Goal: Transaction & Acquisition: Purchase product/service

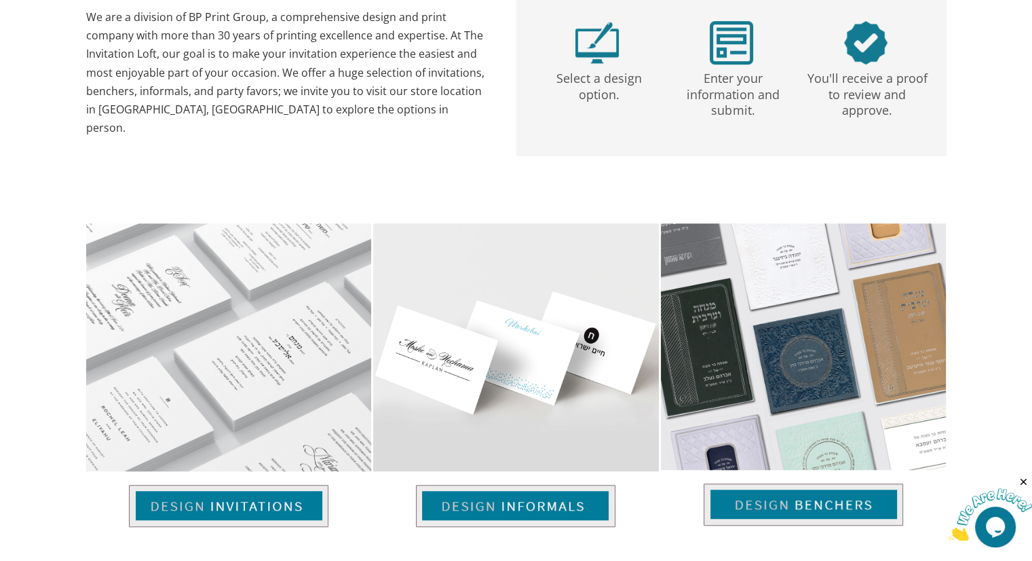
scroll to position [880, 0]
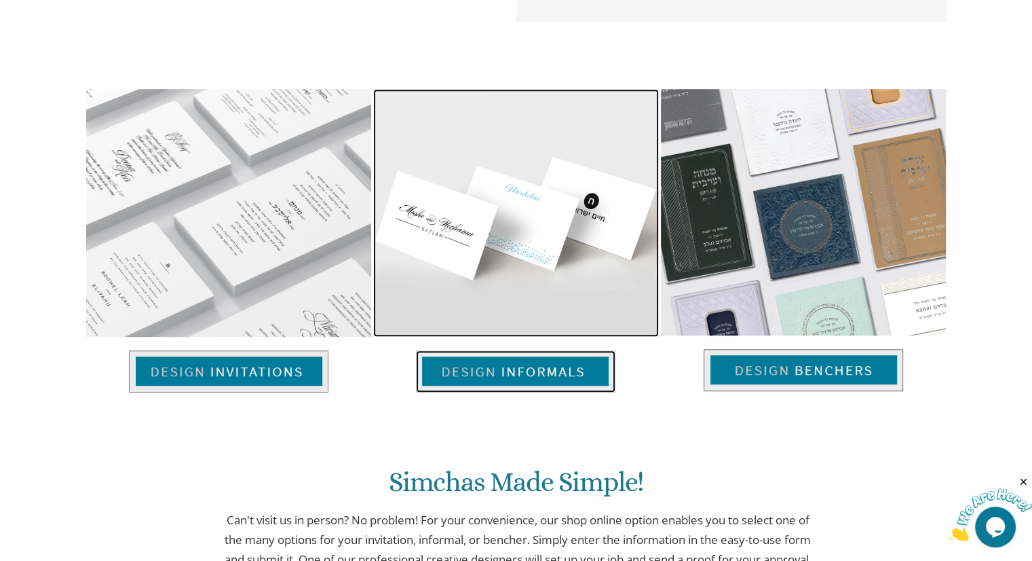
click at [551, 363] on img at bounding box center [516, 371] width 200 height 42
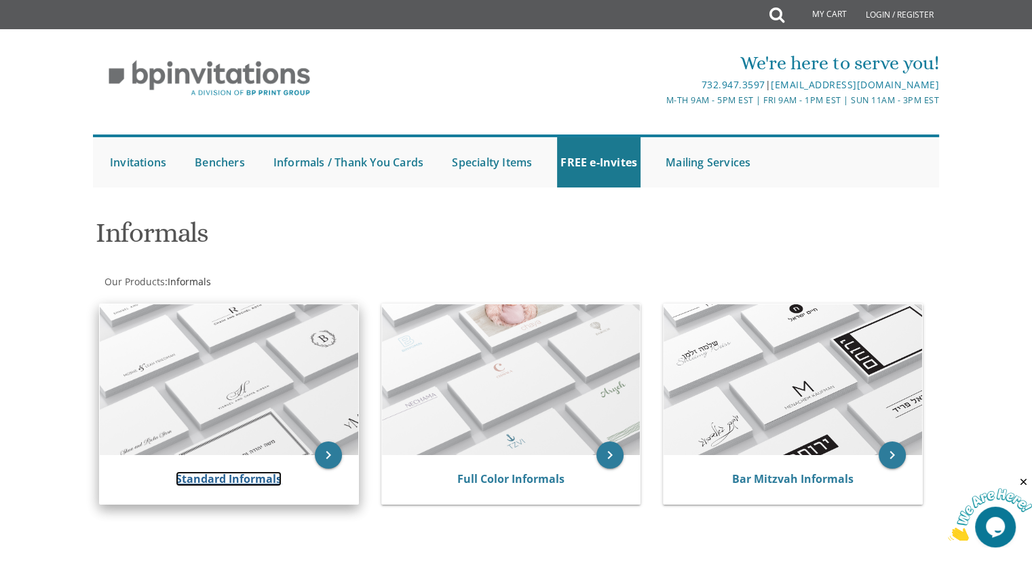
click at [217, 474] on link "Standard Informals" at bounding box center [229, 478] width 106 height 15
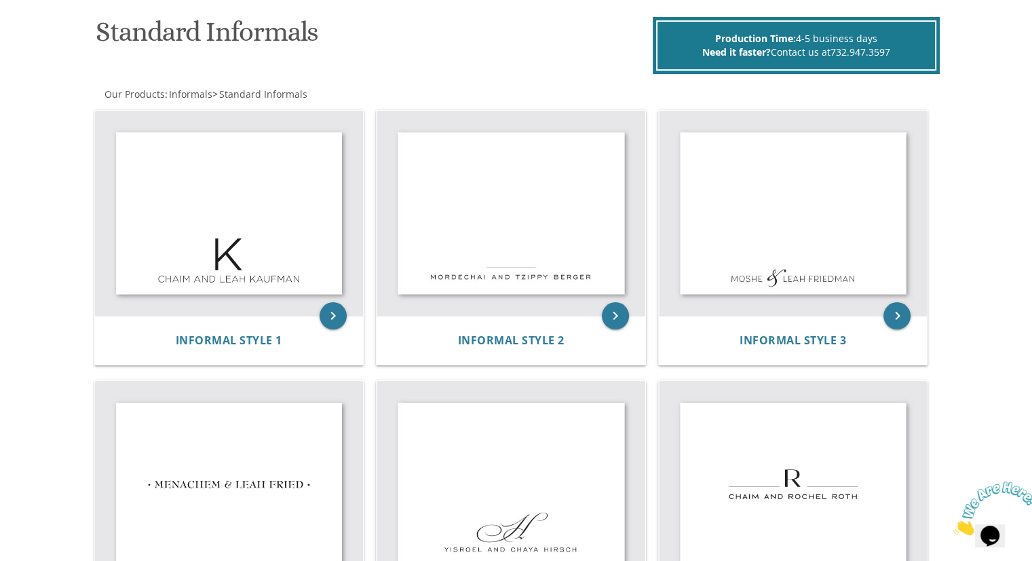
scroll to position [402, 0]
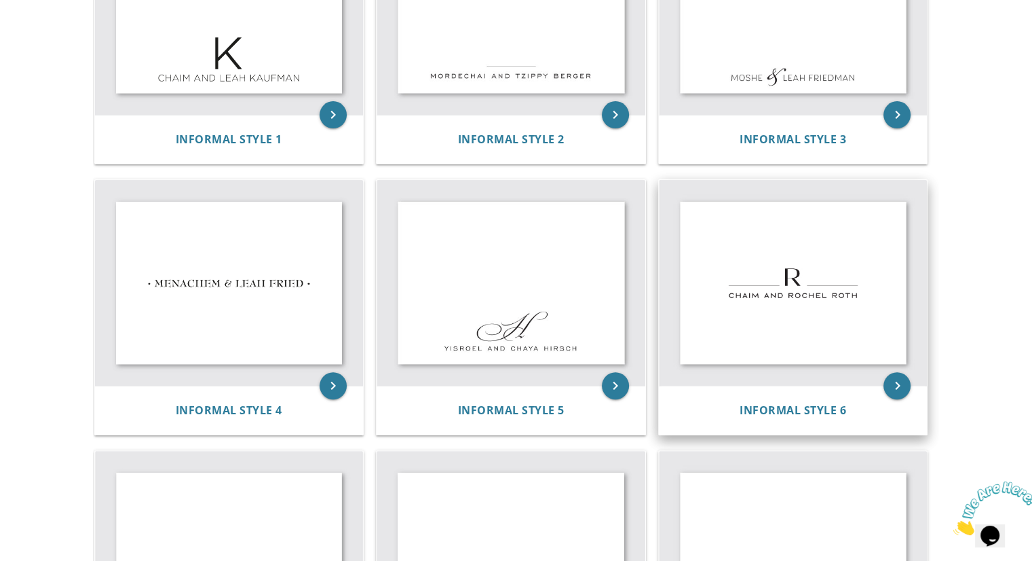
click at [763, 291] on img at bounding box center [793, 283] width 269 height 206
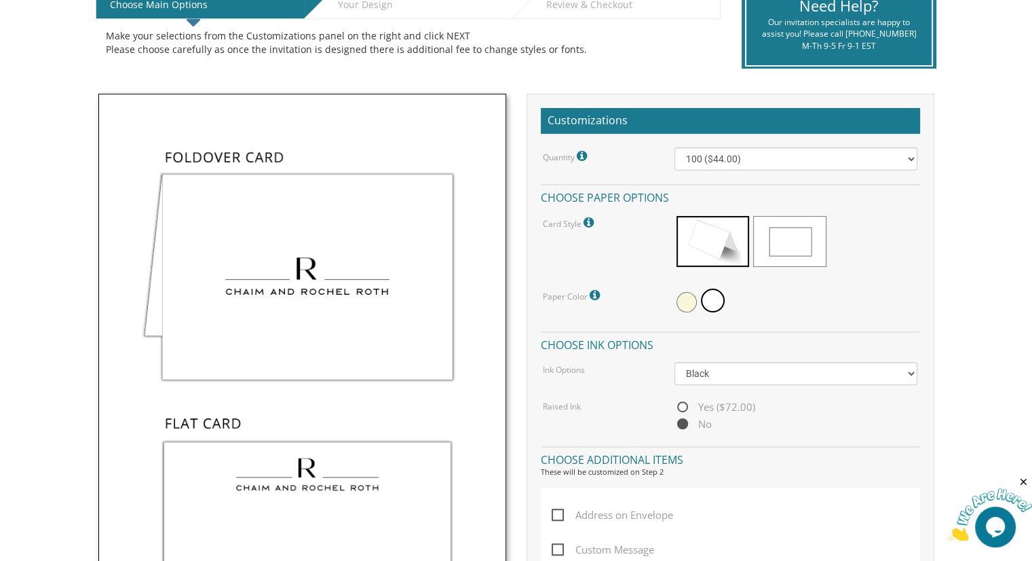
scroll to position [314, 0]
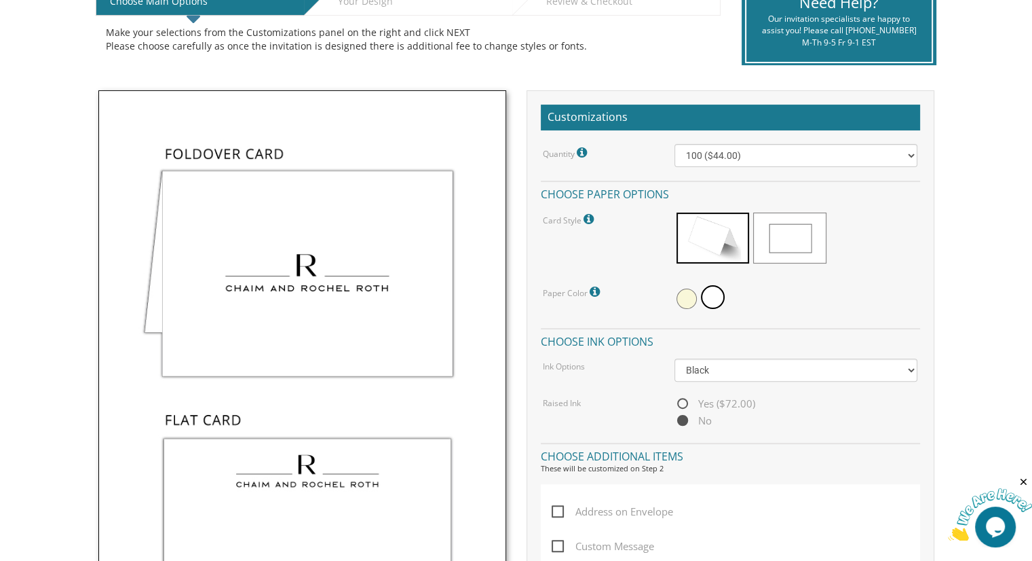
click at [763, 291] on div at bounding box center [796, 298] width 243 height 31
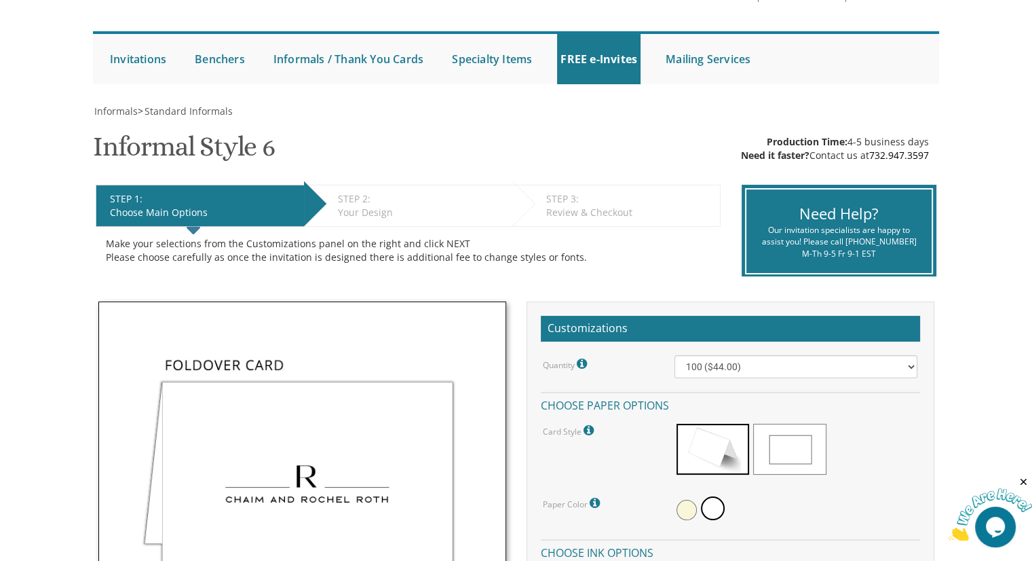
scroll to position [99, 0]
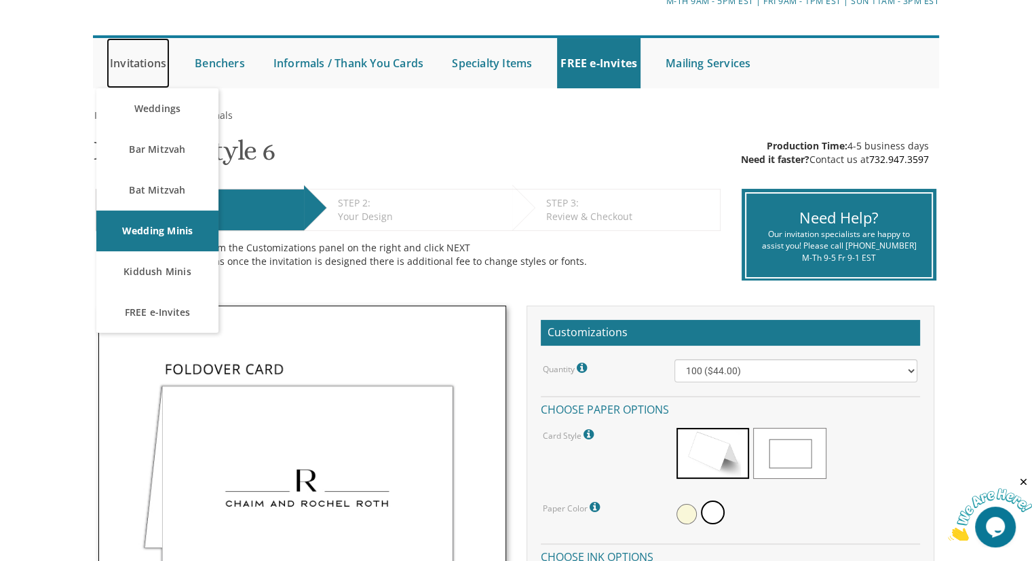
click at [158, 63] on link "Invitations" at bounding box center [138, 63] width 63 height 50
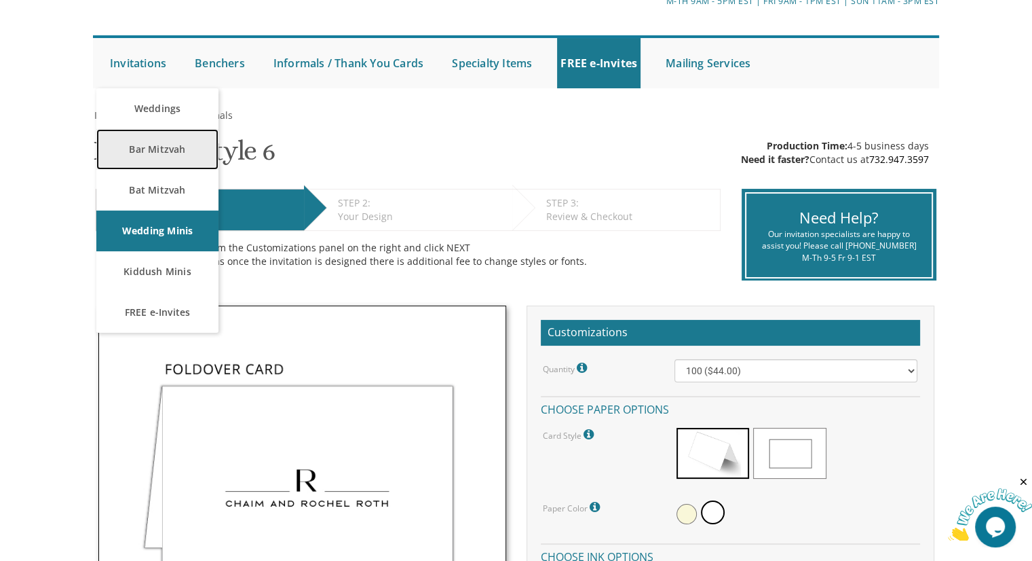
click at [141, 142] on link "Bar Mitzvah" at bounding box center [157, 149] width 122 height 41
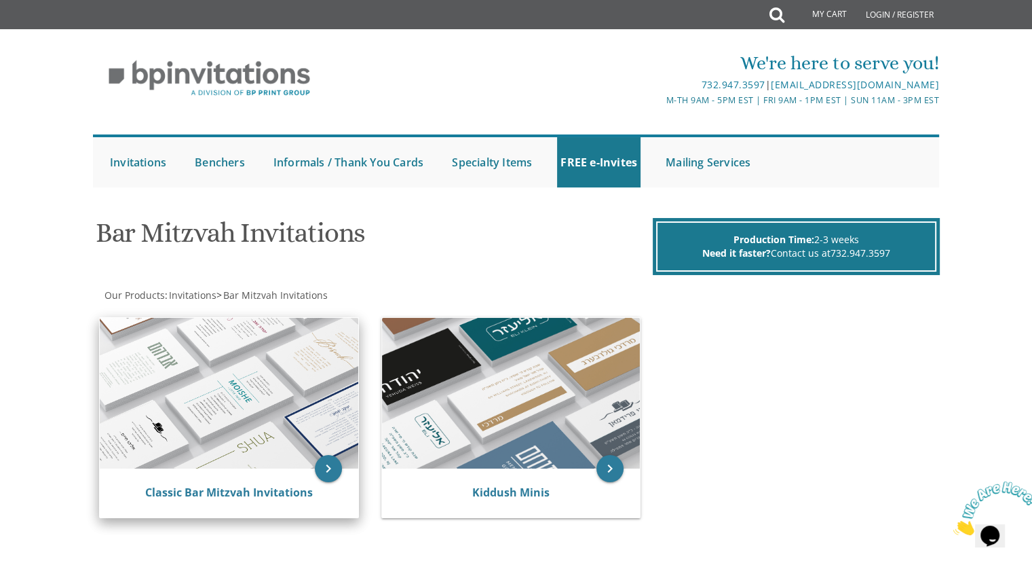
click at [284, 407] on img at bounding box center [229, 393] width 259 height 151
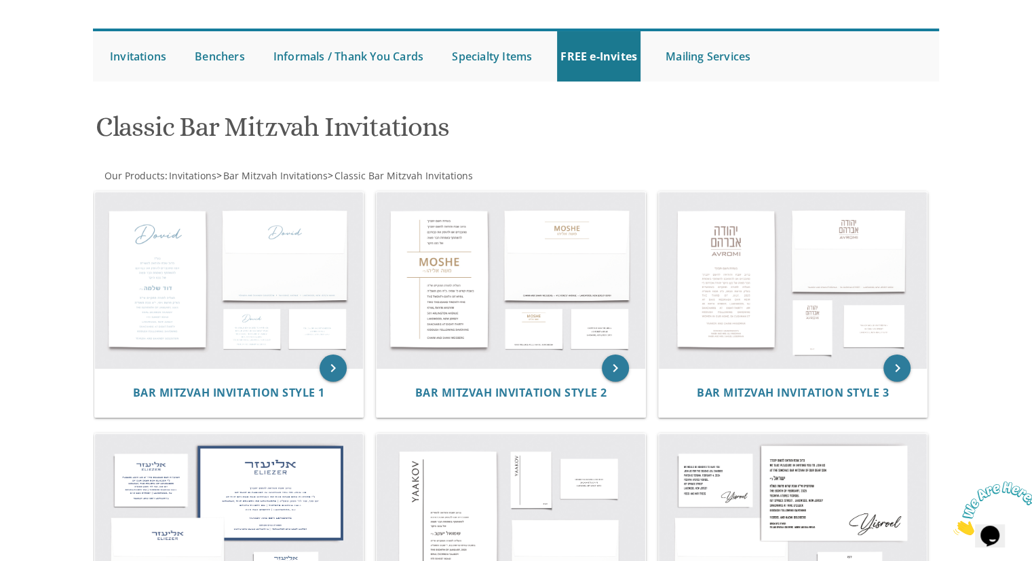
scroll to position [106, 0]
